Goal: Task Accomplishment & Management: Use online tool/utility

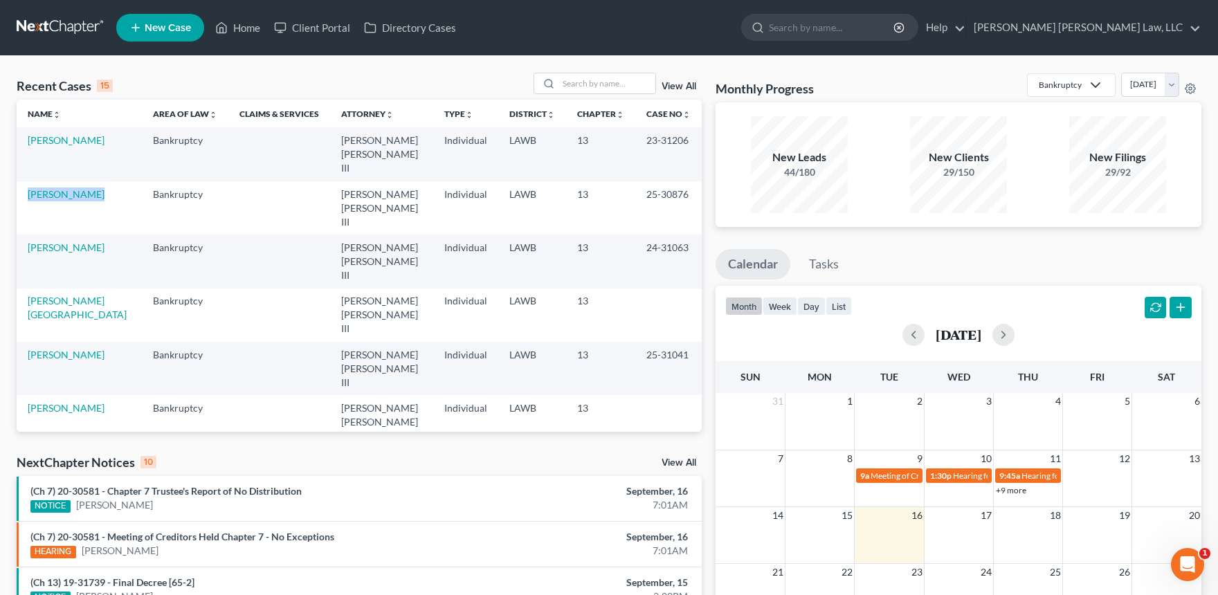
click at [90, 28] on link at bounding box center [61, 27] width 89 height 25
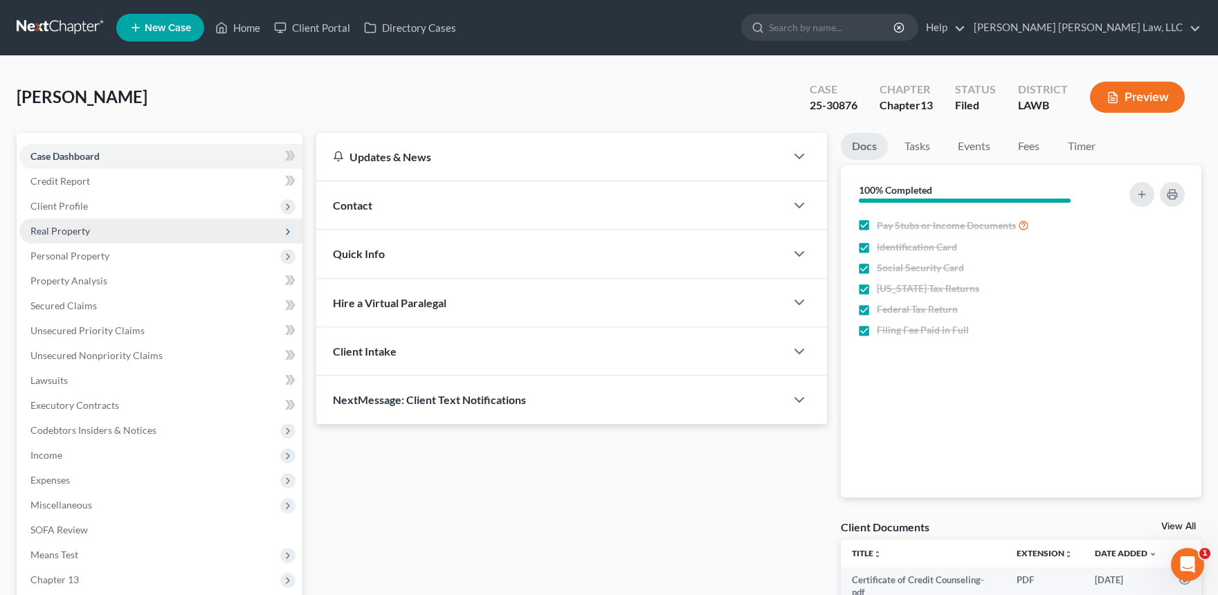
click at [66, 240] on span "Real Property" at bounding box center [160, 231] width 283 height 25
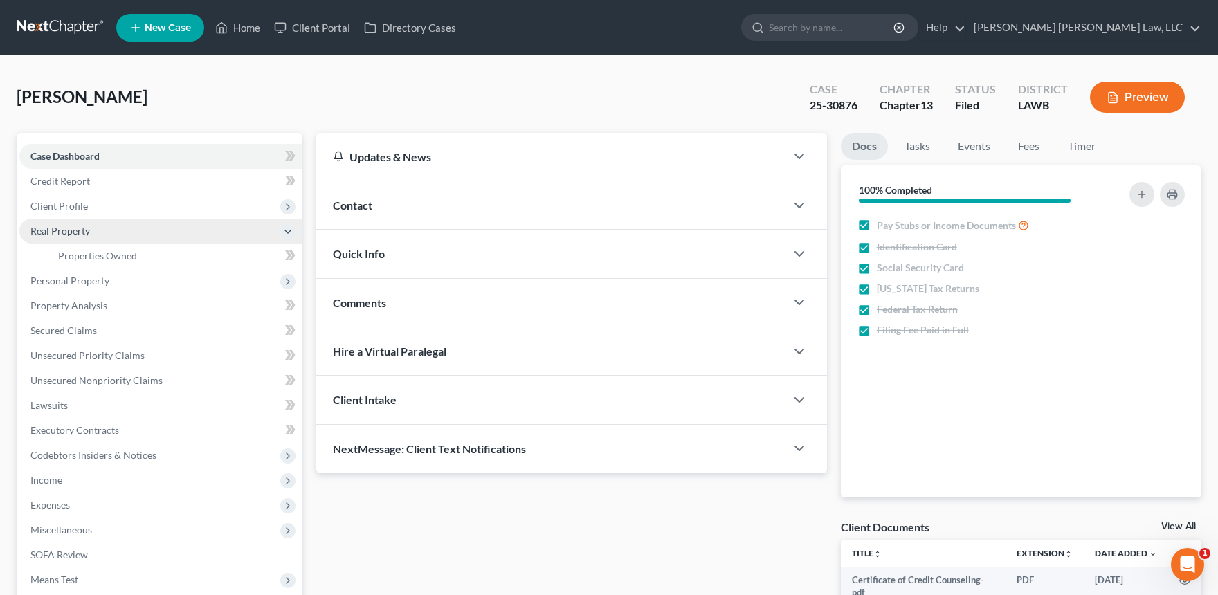
click at [169, 241] on span "Real Property" at bounding box center [160, 231] width 283 height 25
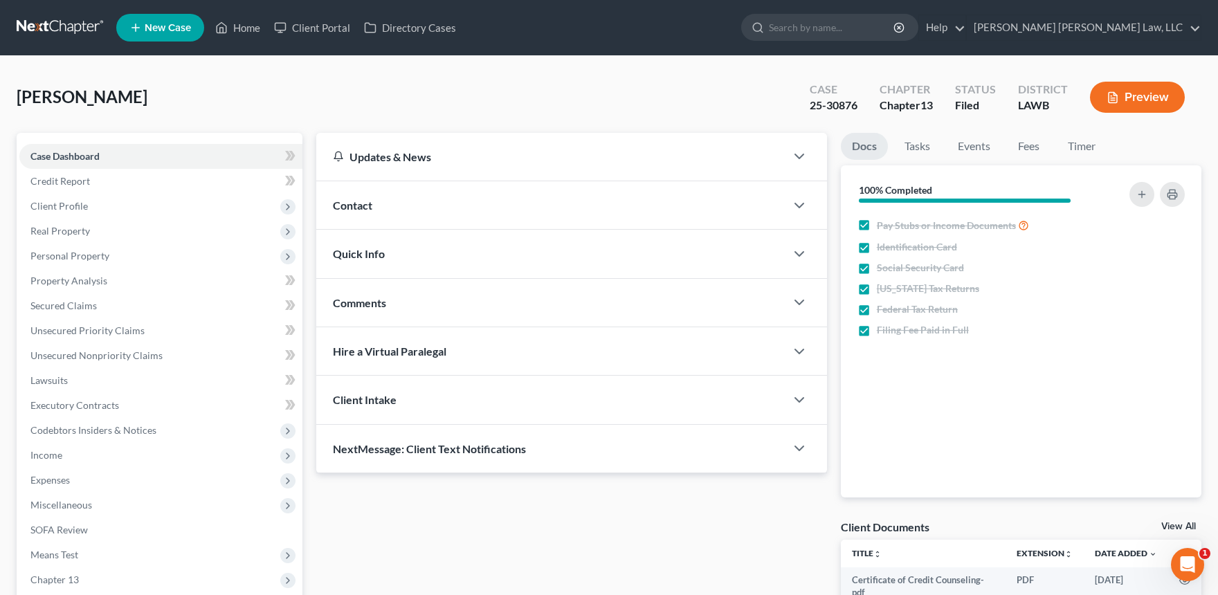
click at [163, 266] on ul "Case Dashboard Payments Invoices Payments Payments Credit Report Client Profile" at bounding box center [160, 380] width 283 height 473
click at [158, 237] on span "Real Property" at bounding box center [160, 231] width 283 height 25
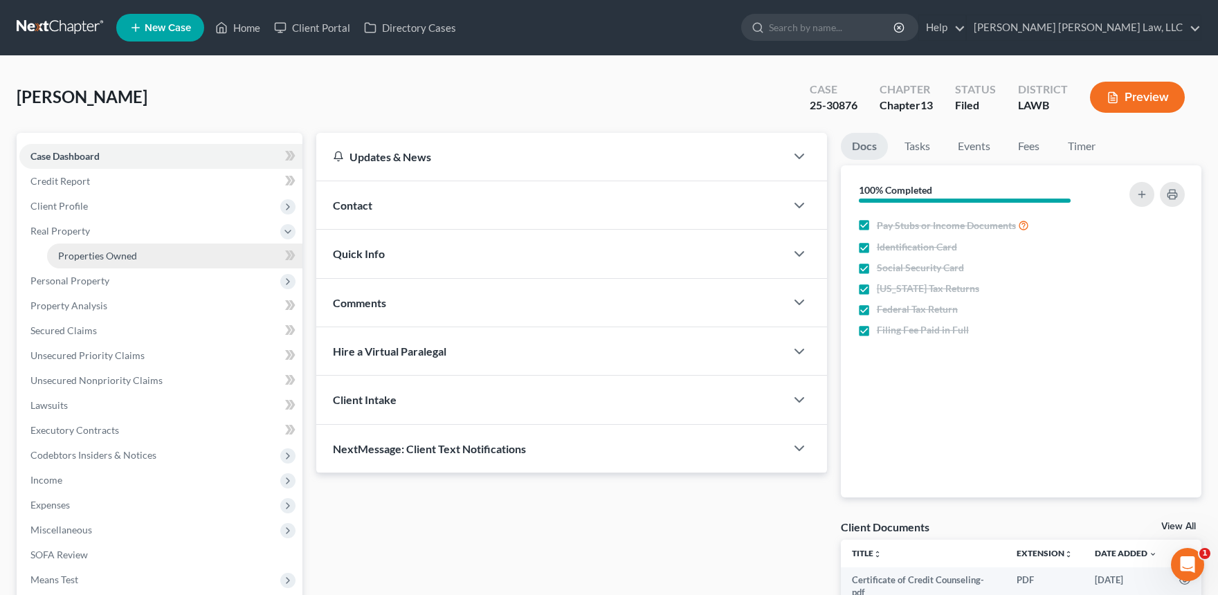
click at [148, 249] on link "Properties Owned" at bounding box center [174, 256] width 255 height 25
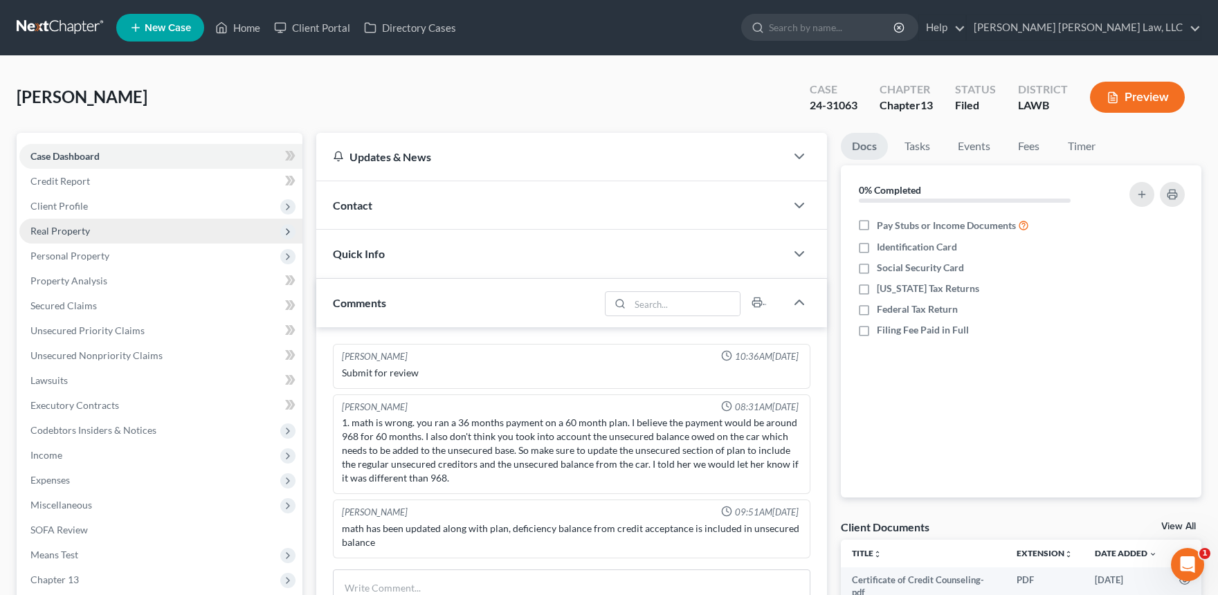
click at [163, 230] on span "Real Property" at bounding box center [160, 231] width 283 height 25
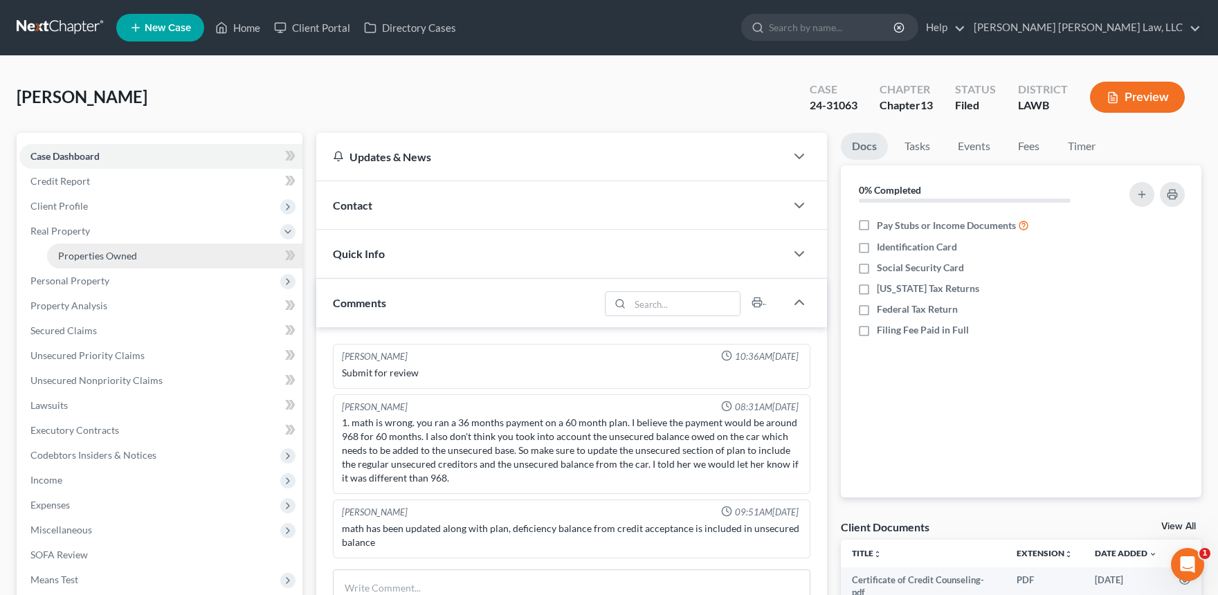
click at [150, 259] on link "Properties Owned" at bounding box center [174, 256] width 255 height 25
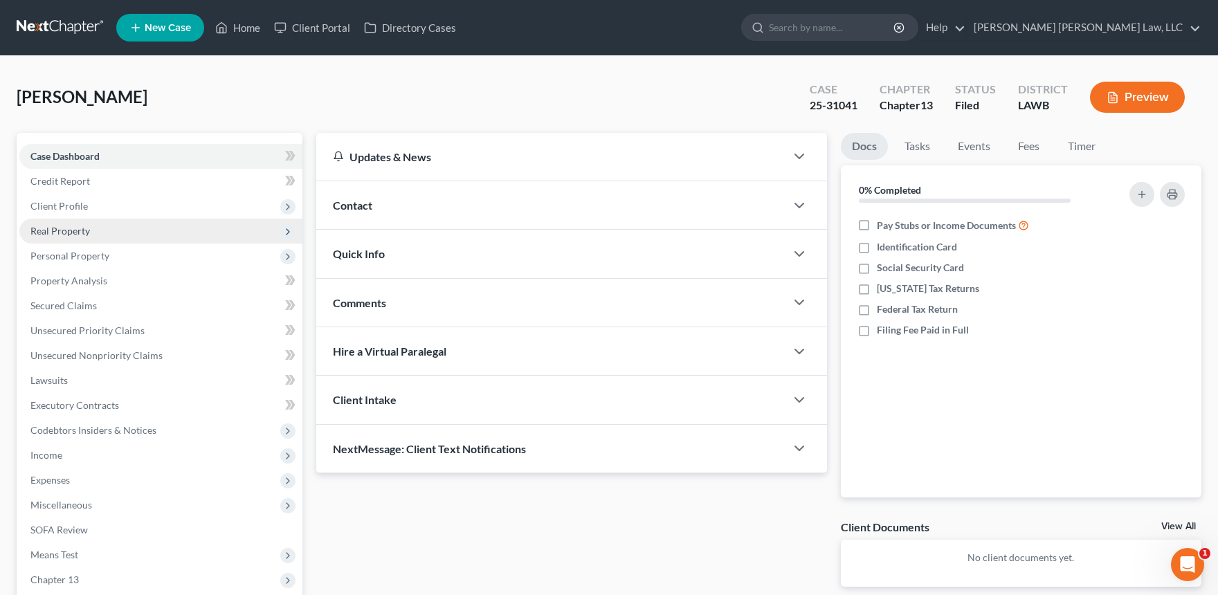
click at [144, 232] on span "Real Property" at bounding box center [160, 231] width 283 height 25
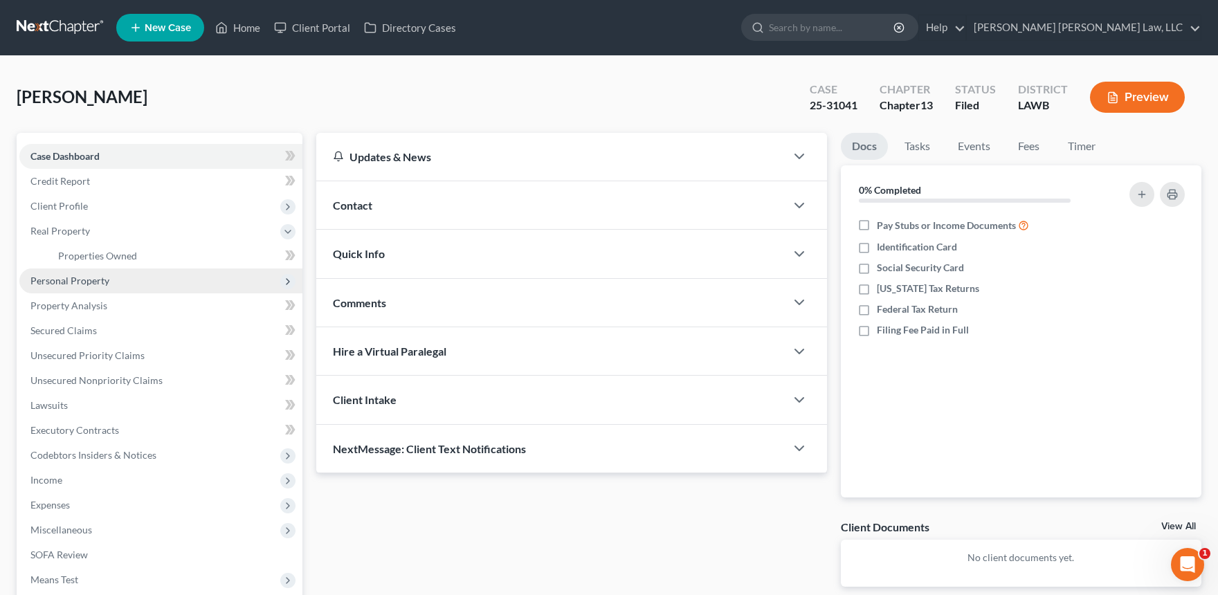
click at [124, 271] on span "Personal Property" at bounding box center [160, 280] width 283 height 25
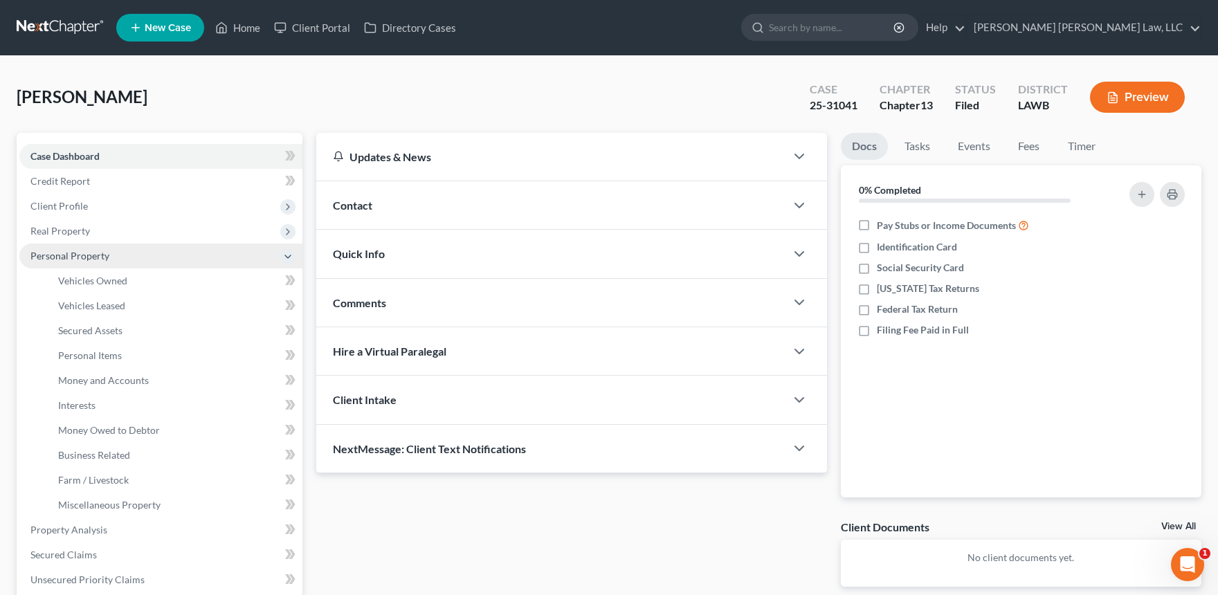
click at [130, 260] on span "Personal Property" at bounding box center [160, 256] width 283 height 25
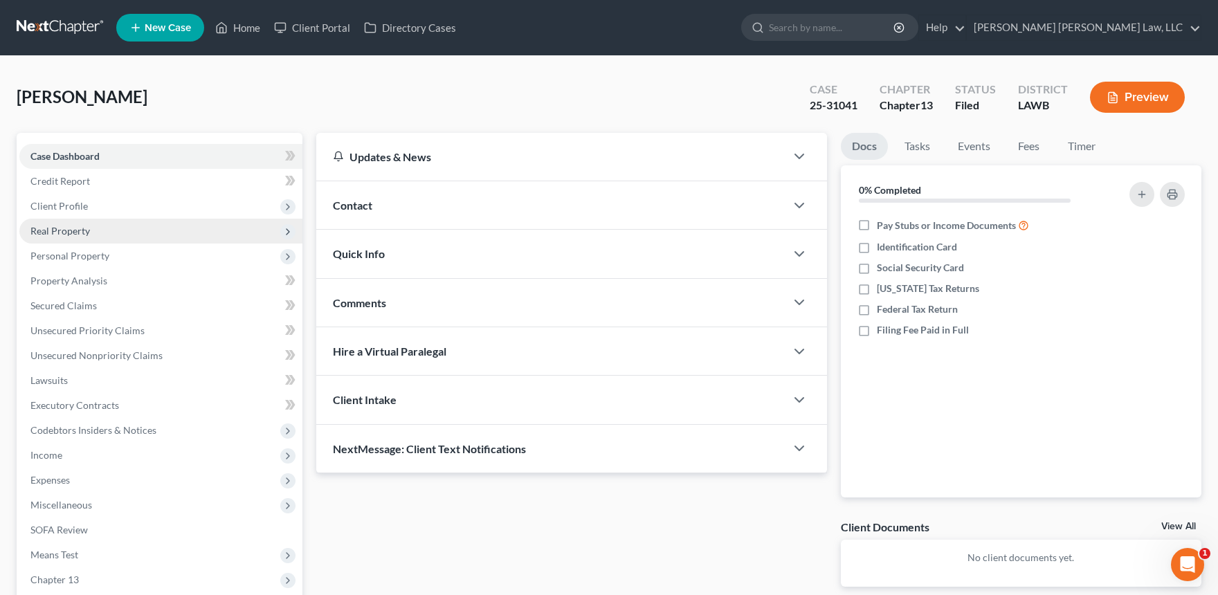
click at [126, 235] on span "Real Property" at bounding box center [160, 231] width 283 height 25
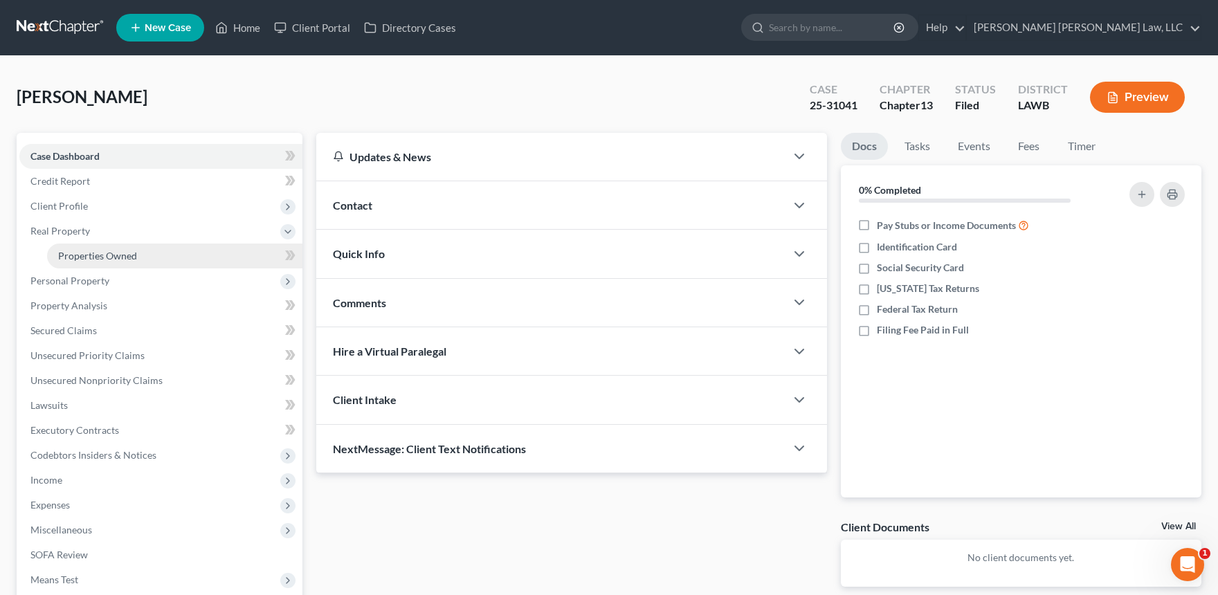
click at [118, 250] on span "Properties Owned" at bounding box center [97, 256] width 79 height 12
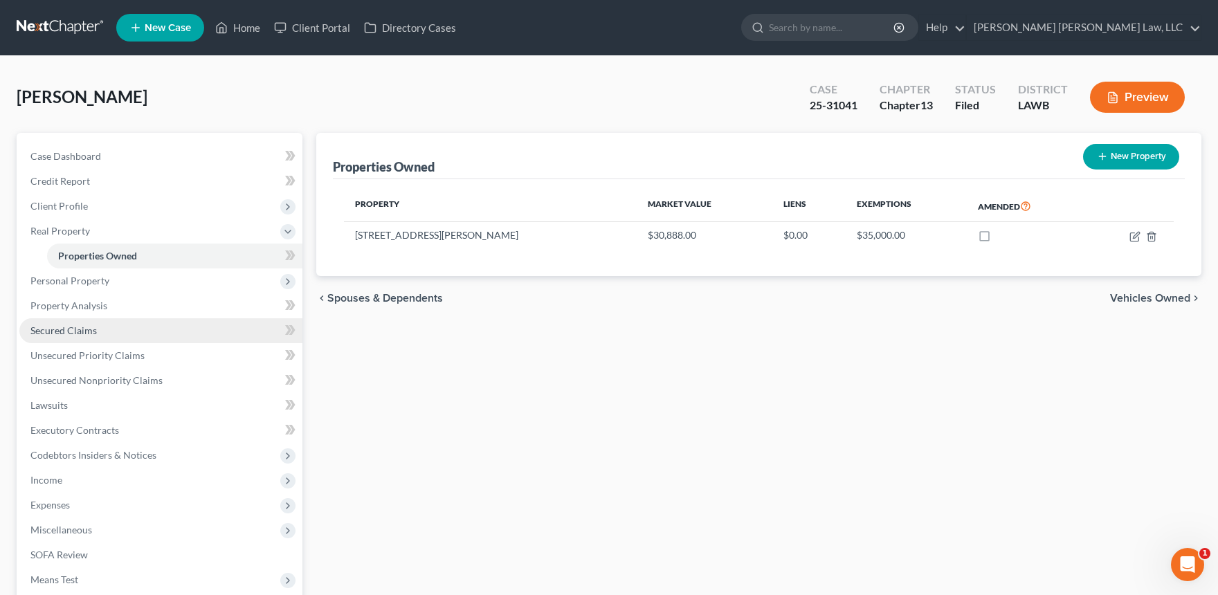
click at [172, 325] on link "Secured Claims" at bounding box center [160, 330] width 283 height 25
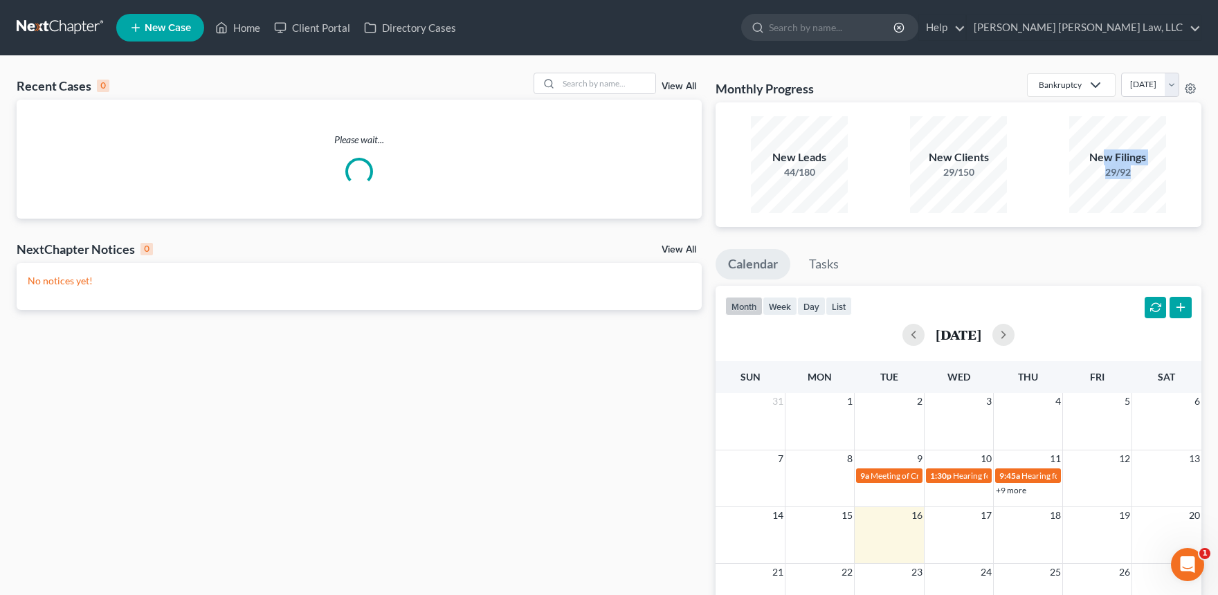
drag, startPoint x: 1104, startPoint y: 163, endPoint x: 1133, endPoint y: 174, distance: 30.7
click at [1140, 172] on div "New Filings 29/92" at bounding box center [1117, 164] width 97 height 30
click at [1133, 174] on div "29/92" at bounding box center [1117, 172] width 97 height 14
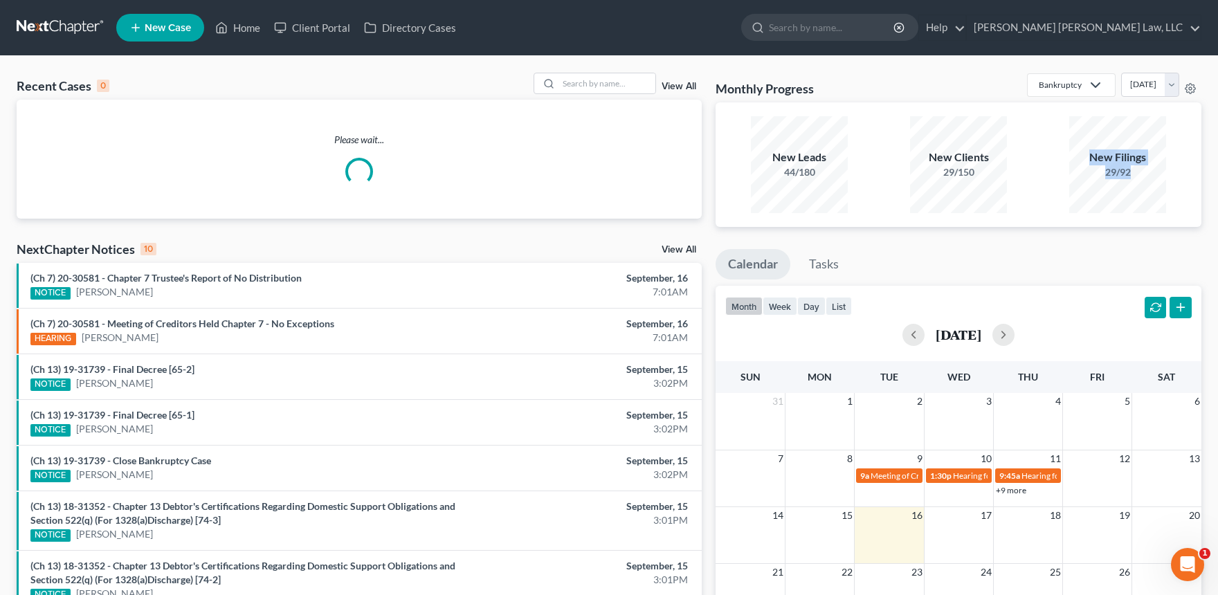
drag, startPoint x: 1133, startPoint y: 174, endPoint x: 1085, endPoint y: 147, distance: 55.2
click at [1088, 151] on div "New Filings 29/92" at bounding box center [1117, 164] width 97 height 30
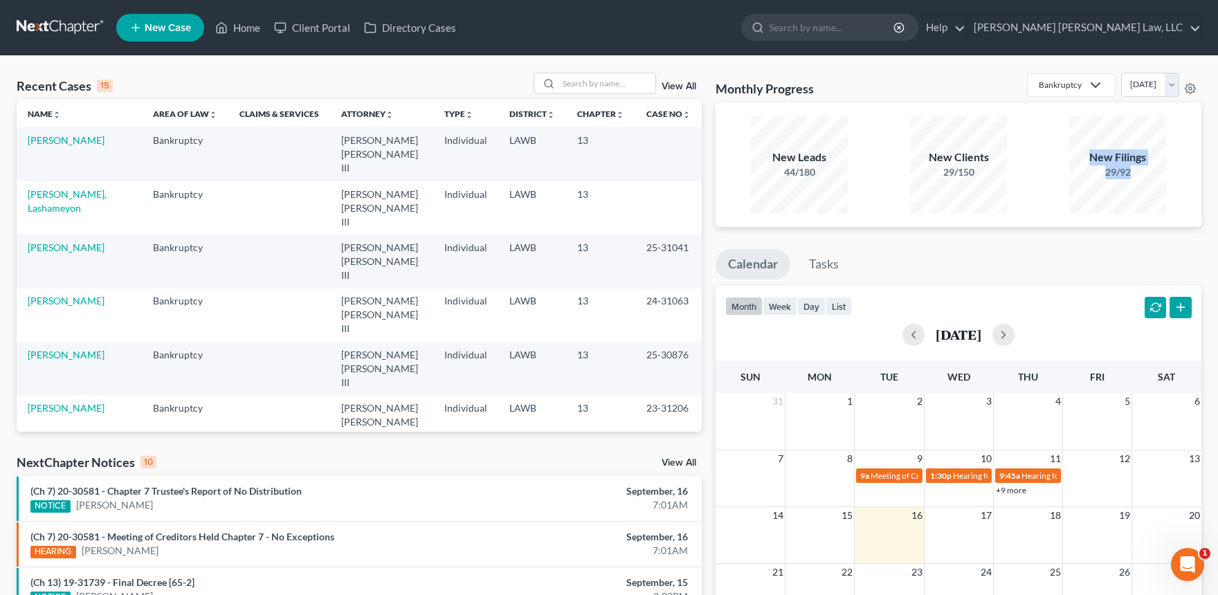
click at [914, 75] on div "Monthly Progress Bankruptcy Bankruptcy Other Personal Injury and Tort Law [DATE…" at bounding box center [958, 88] width 486 height 30
